Goal: Task Accomplishment & Management: Manage account settings

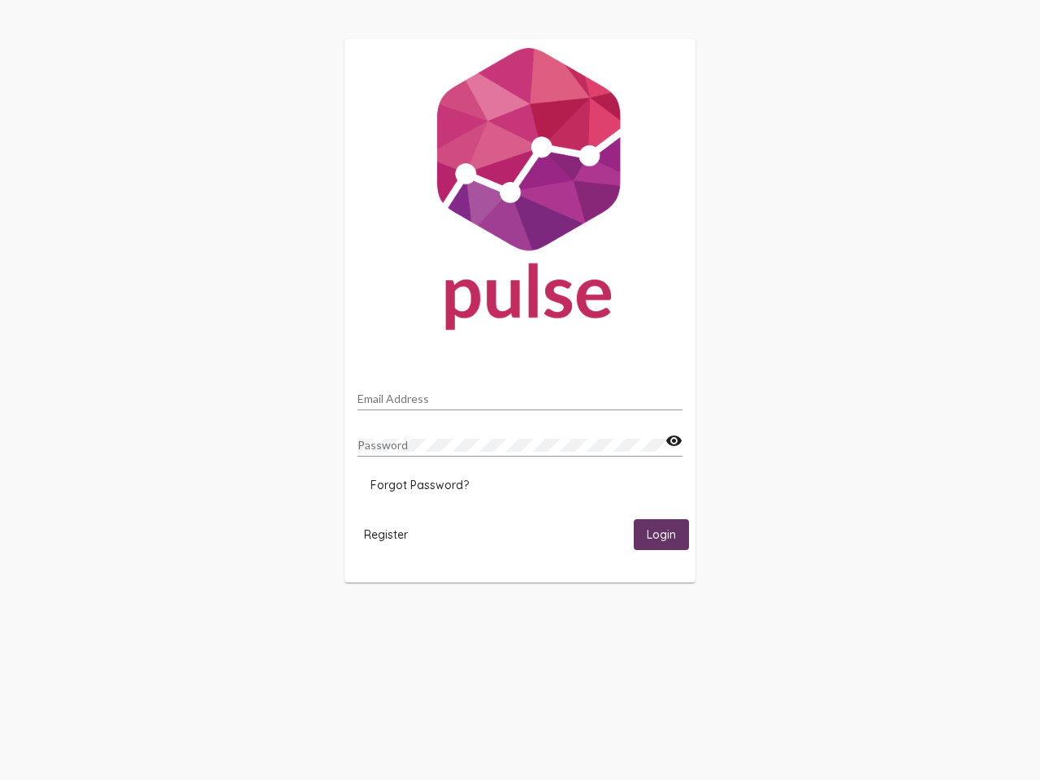
click at [520, 394] on input "Email Address" at bounding box center [519, 398] width 325 height 13
click at [674, 441] on mat-icon "visibility" at bounding box center [673, 440] width 17 height 19
click at [419, 485] on span "Forgot Password?" at bounding box center [419, 485] width 98 height 15
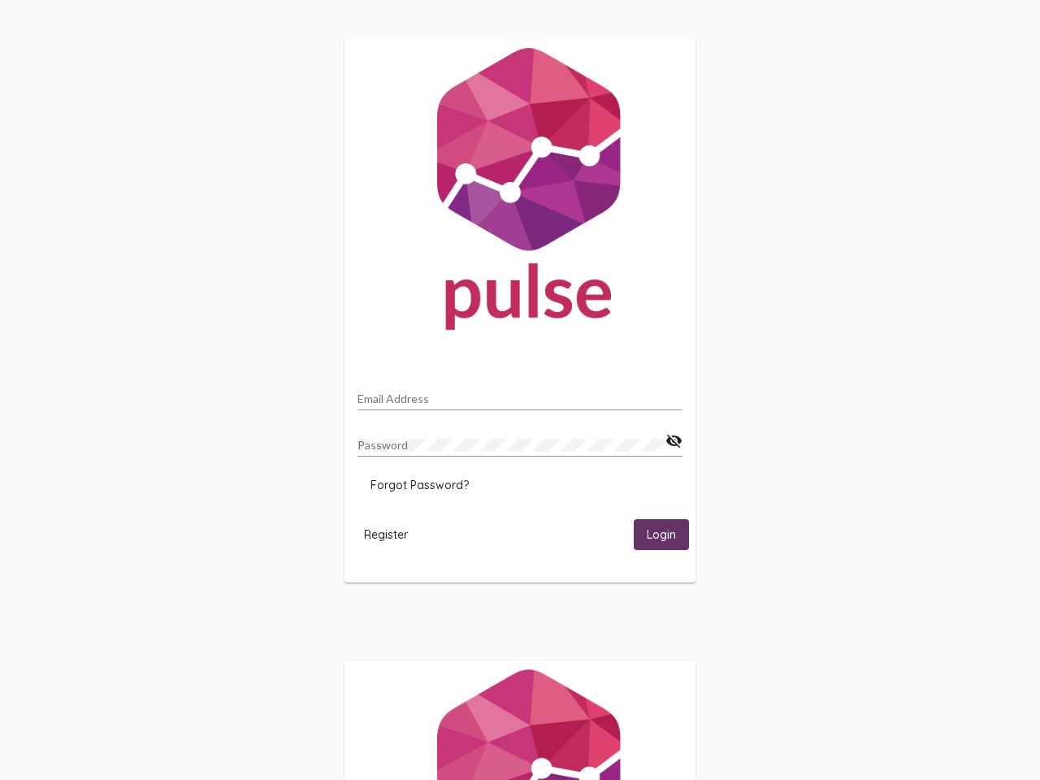
click at [386, 534] on span "Register" at bounding box center [386, 534] width 44 height 15
click at [661, 534] on span "Login" at bounding box center [661, 535] width 29 height 15
